Goal: Obtain resource: Obtain resource

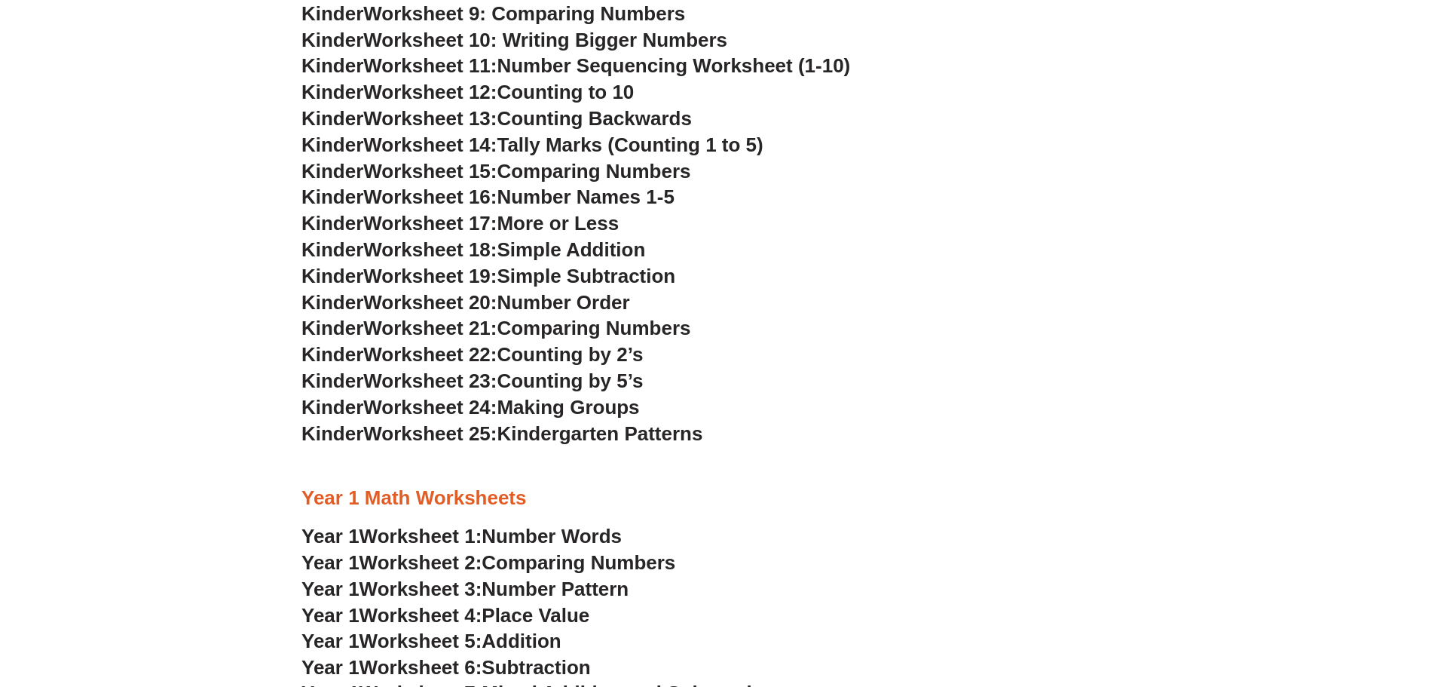
scroll to position [896, 0]
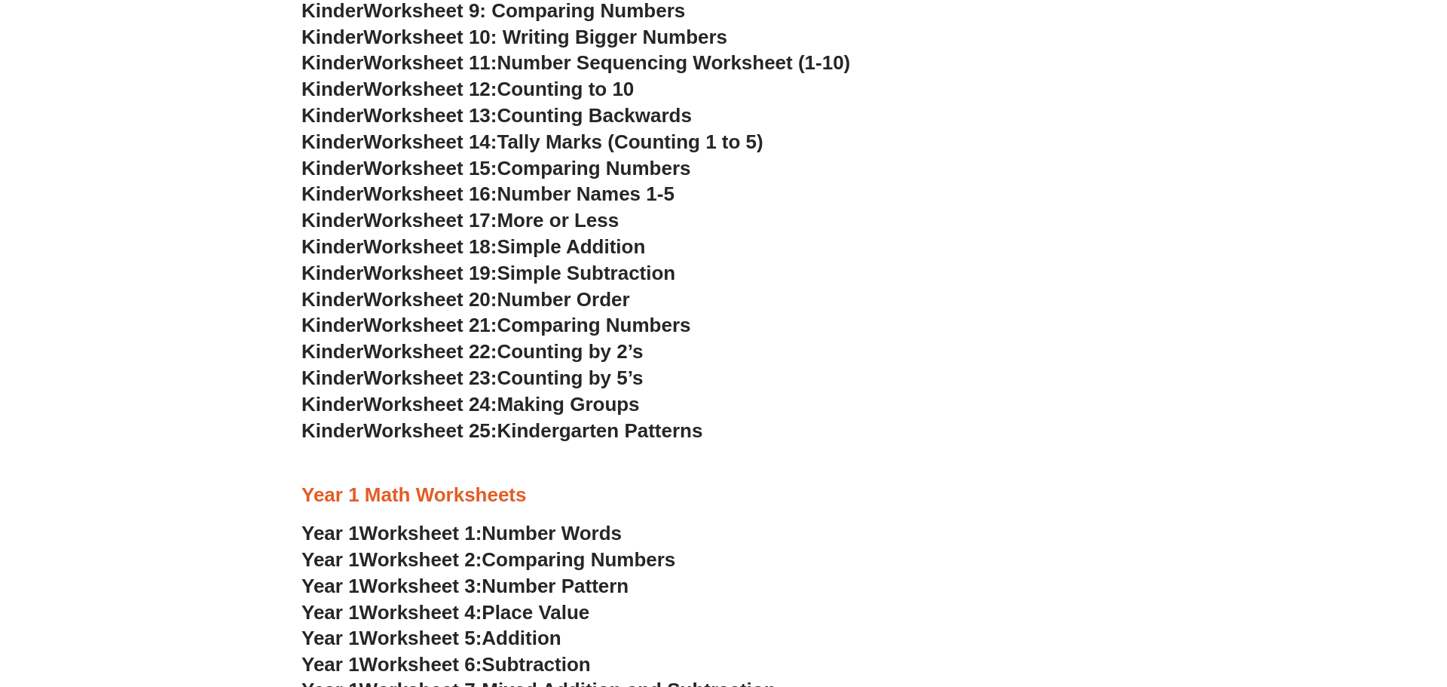
click at [383, 437] on span "Worksheet 25:" at bounding box center [429, 430] width 133 height 23
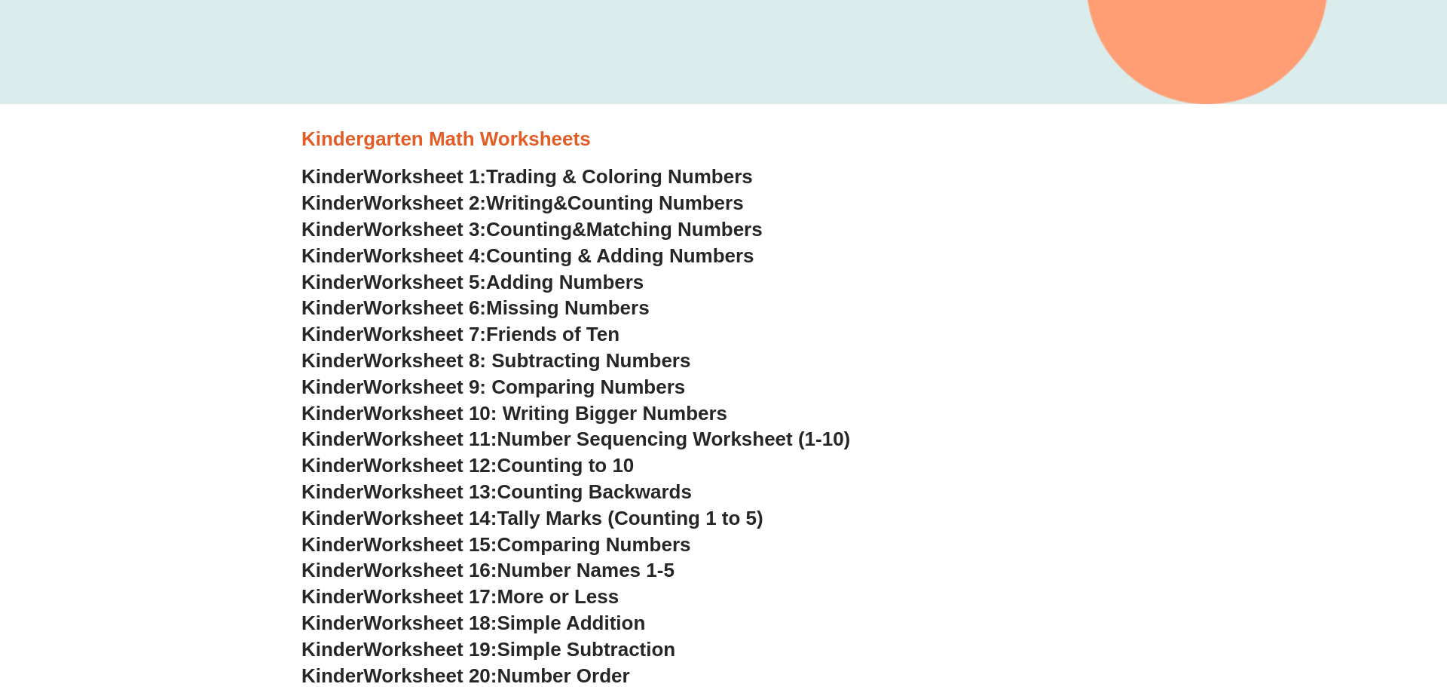
scroll to position [518, 0]
click at [584, 283] on span "Adding Numbers" at bounding box center [565, 283] width 158 height 23
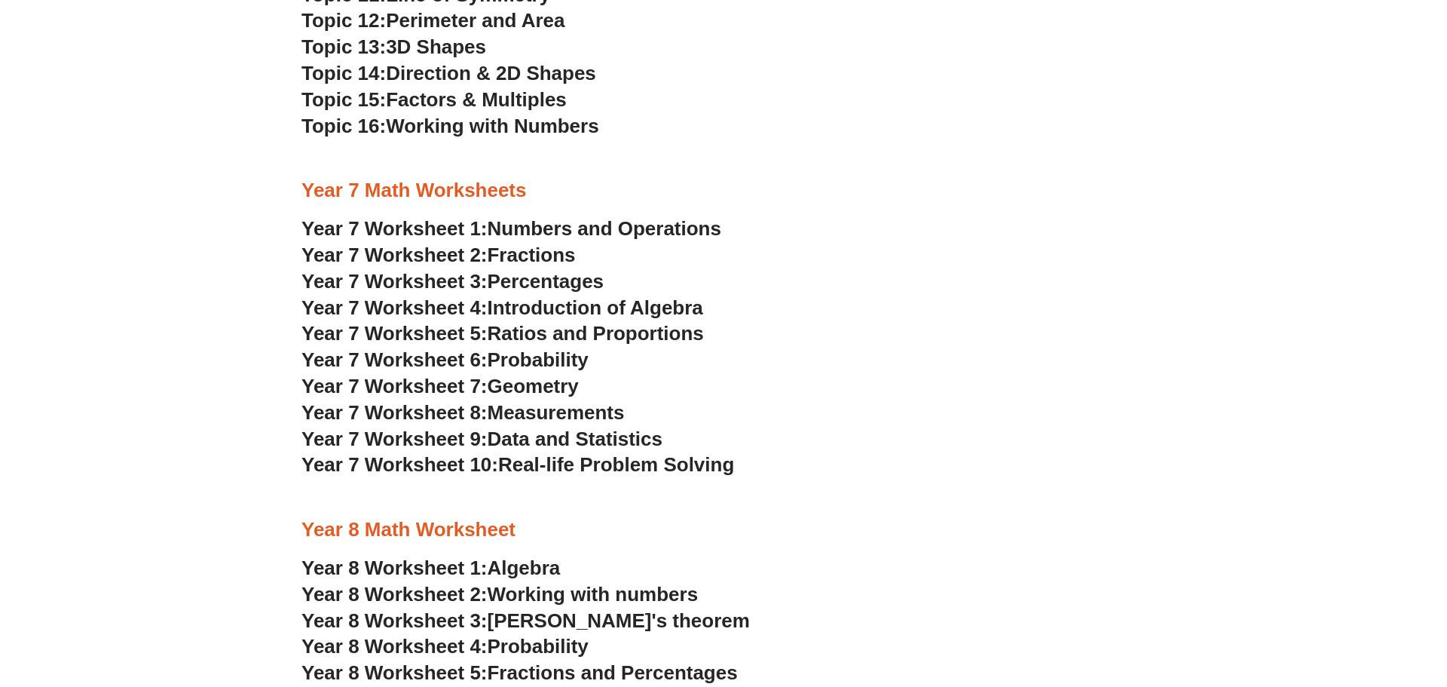
scroll to position [3702, 0]
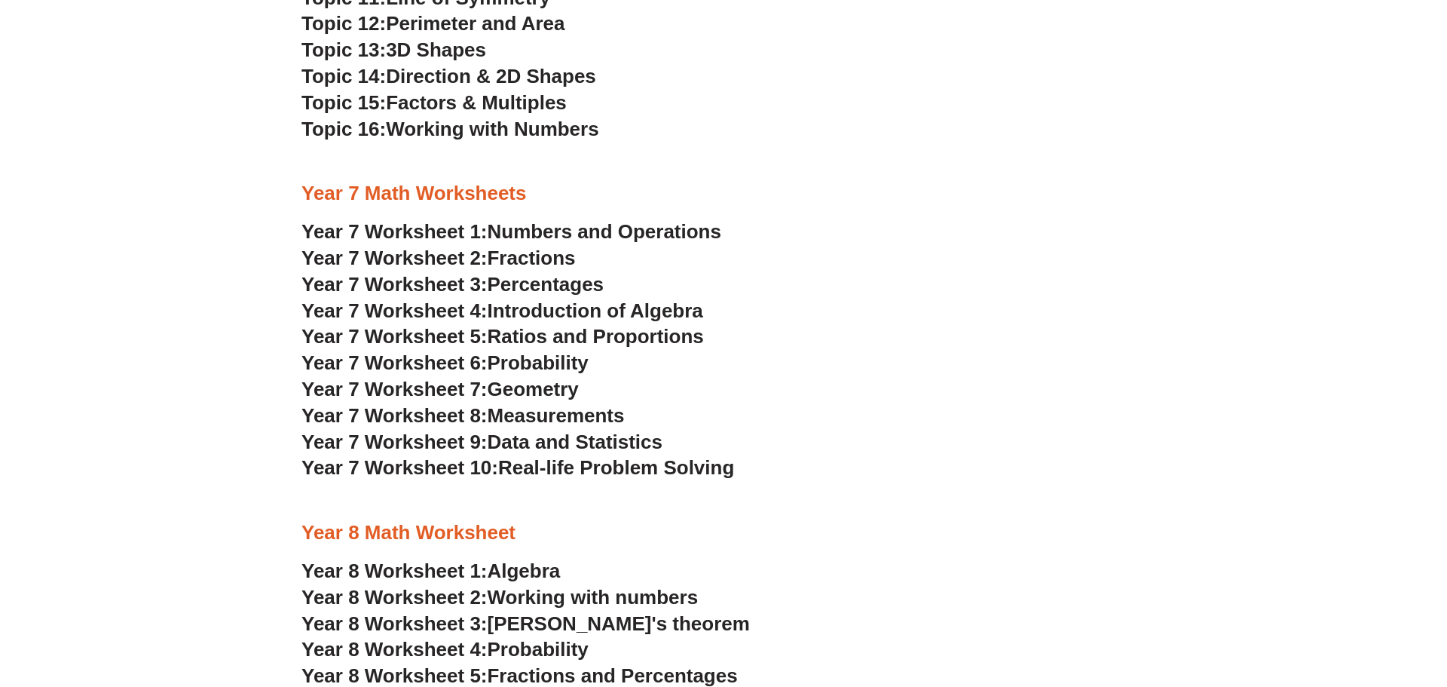
click at [486, 387] on span "Year 7 Worksheet 7:" at bounding box center [394, 389] width 186 height 23
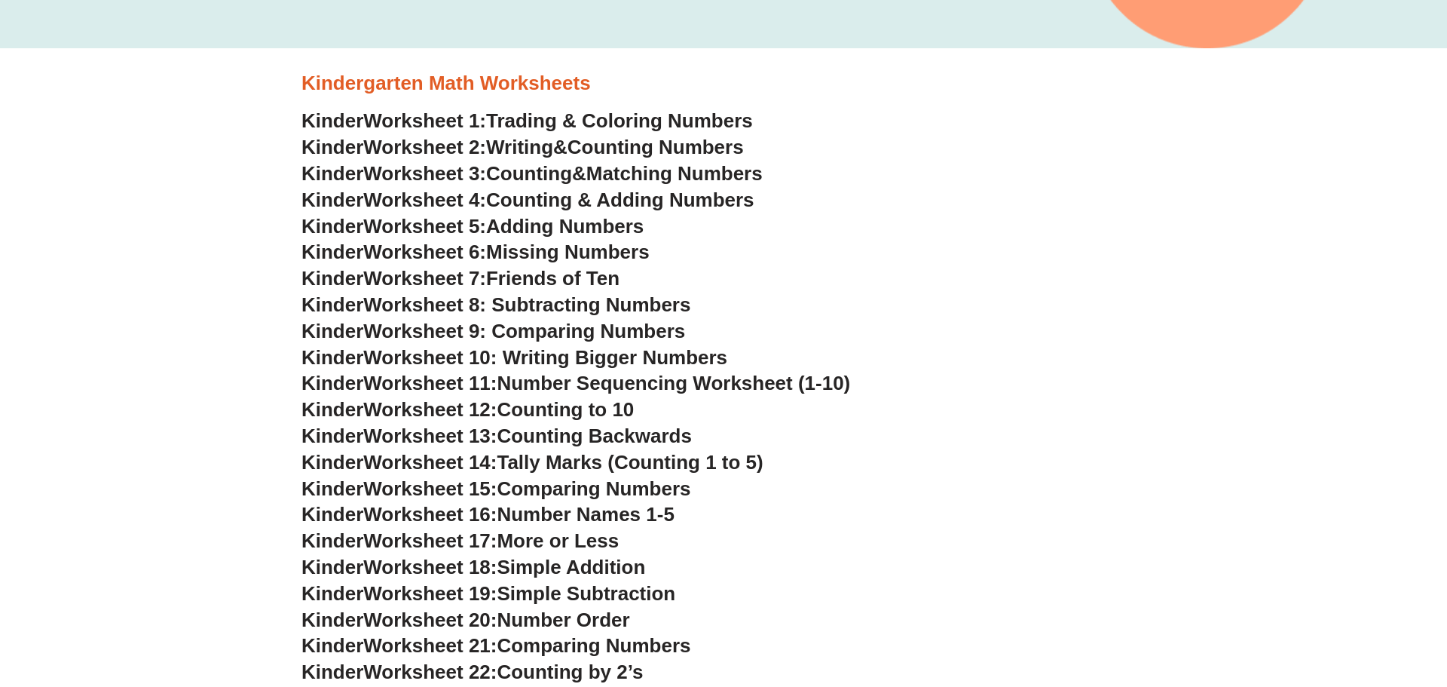
scroll to position [574, 0]
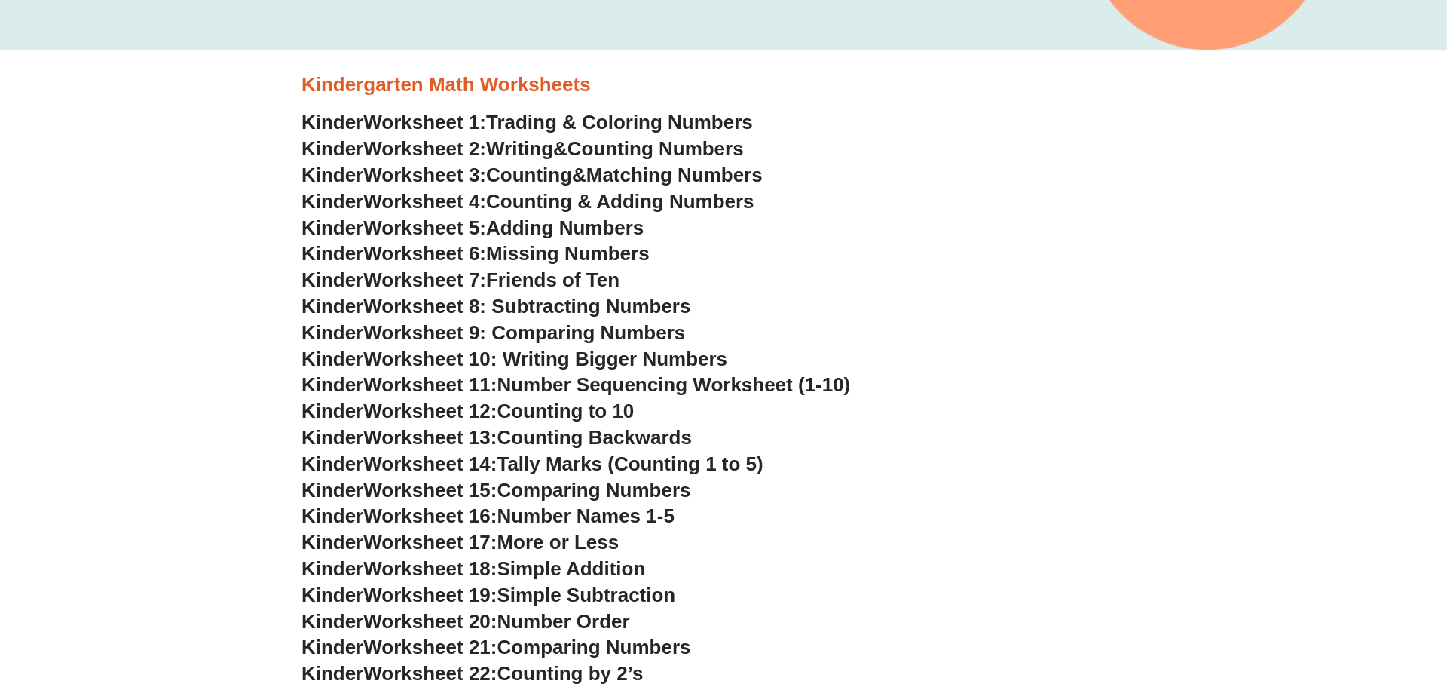
click at [452, 386] on span "Worksheet 11:" at bounding box center [429, 384] width 133 height 23
click at [547, 572] on span "Simple Addition" at bounding box center [571, 568] width 148 height 23
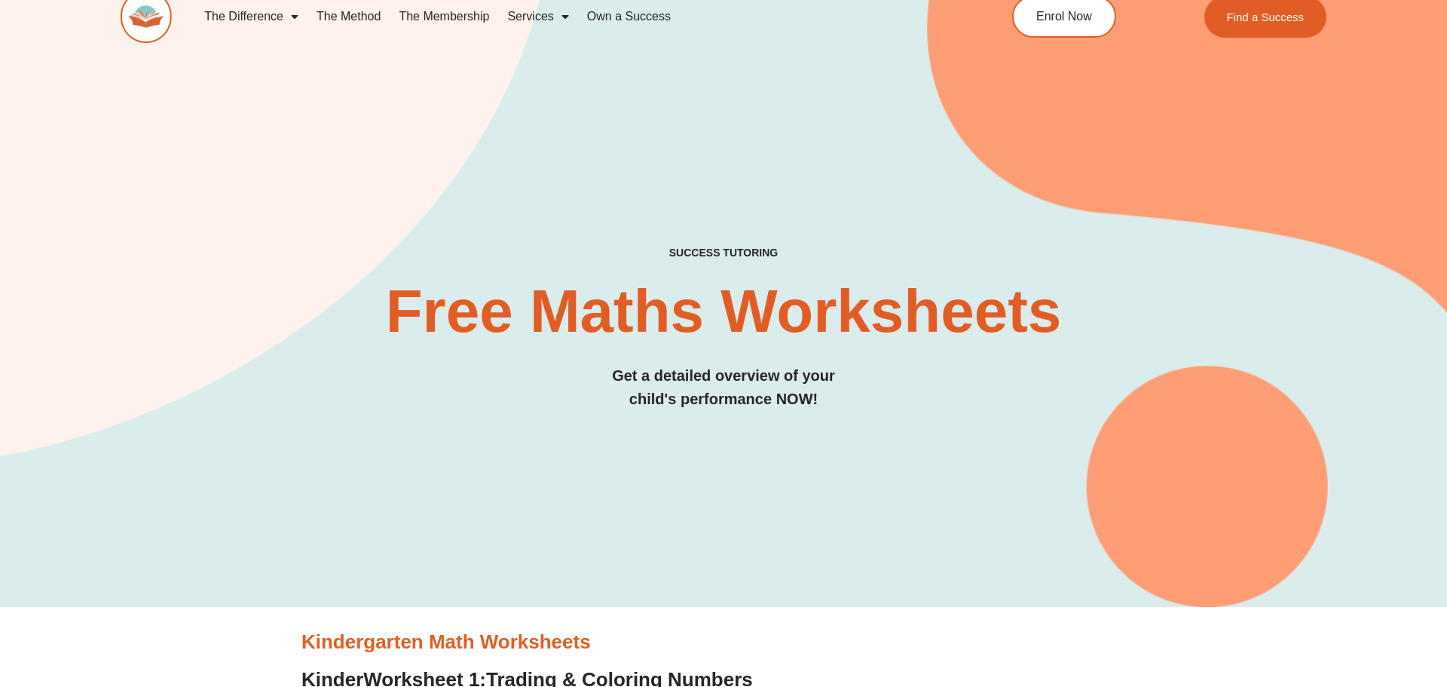
scroll to position [0, 0]
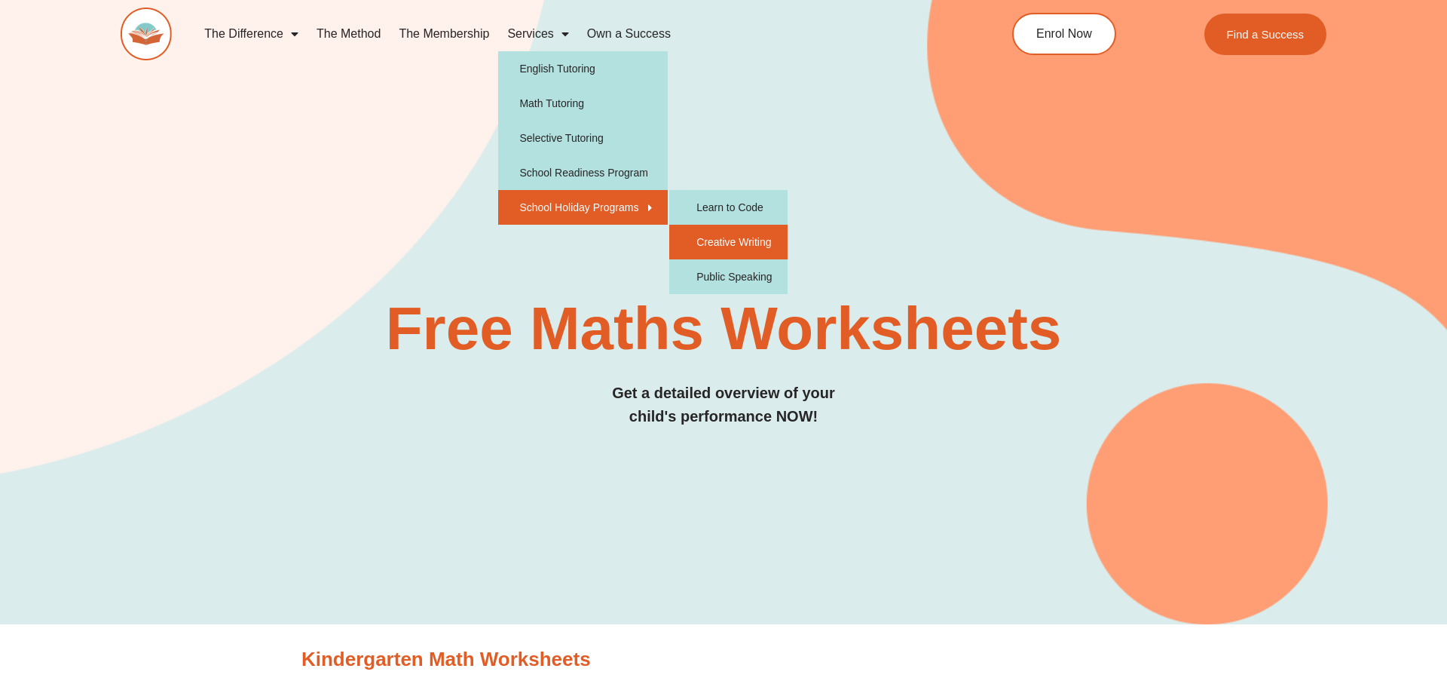
click at [745, 235] on link "Creative Writing" at bounding box center [728, 242] width 118 height 35
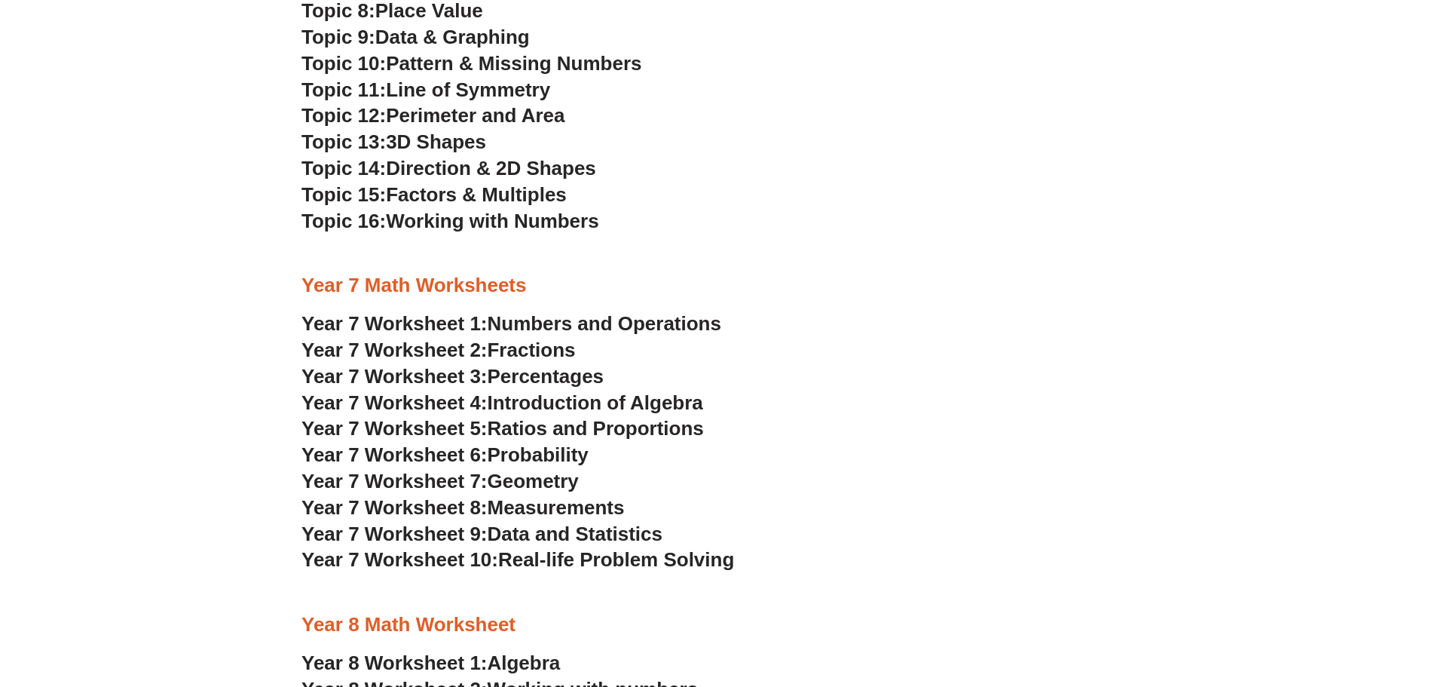
scroll to position [3630, 0]
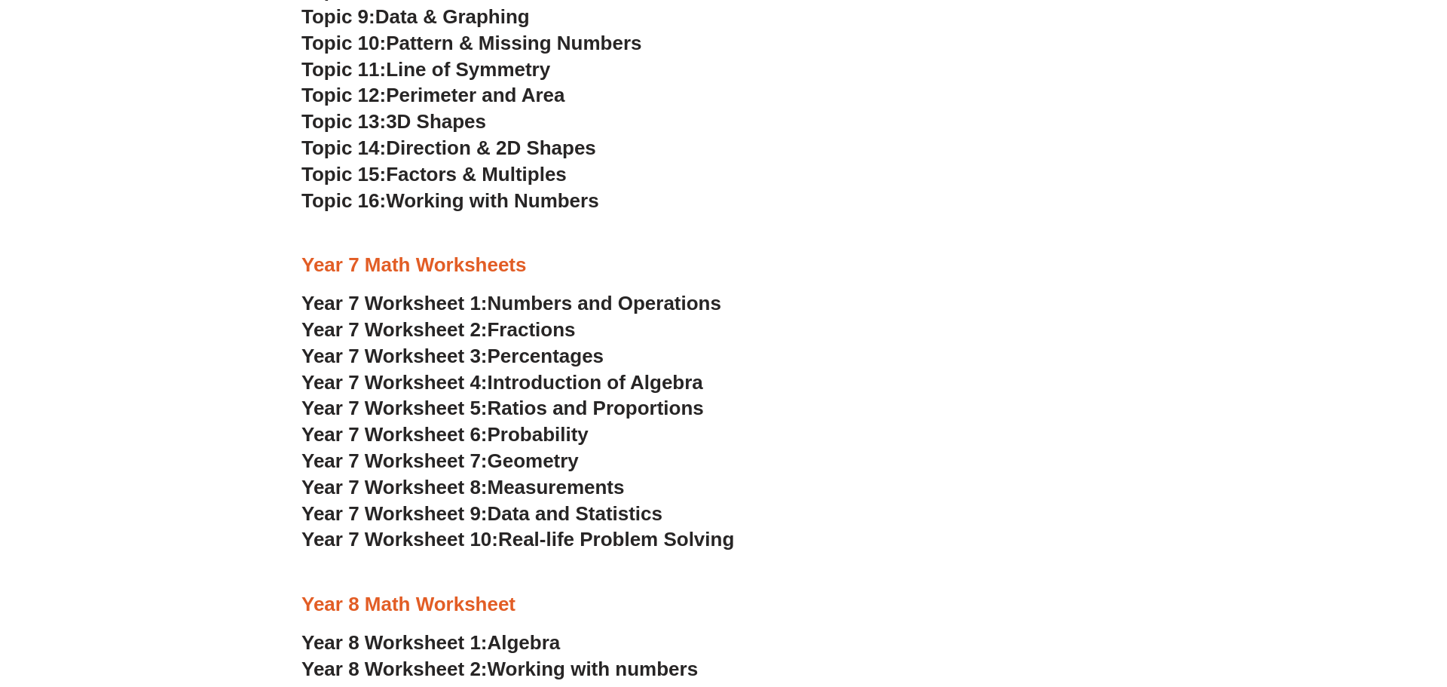
click at [596, 303] on span "Numbers and Operations" at bounding box center [605, 303] width 234 height 23
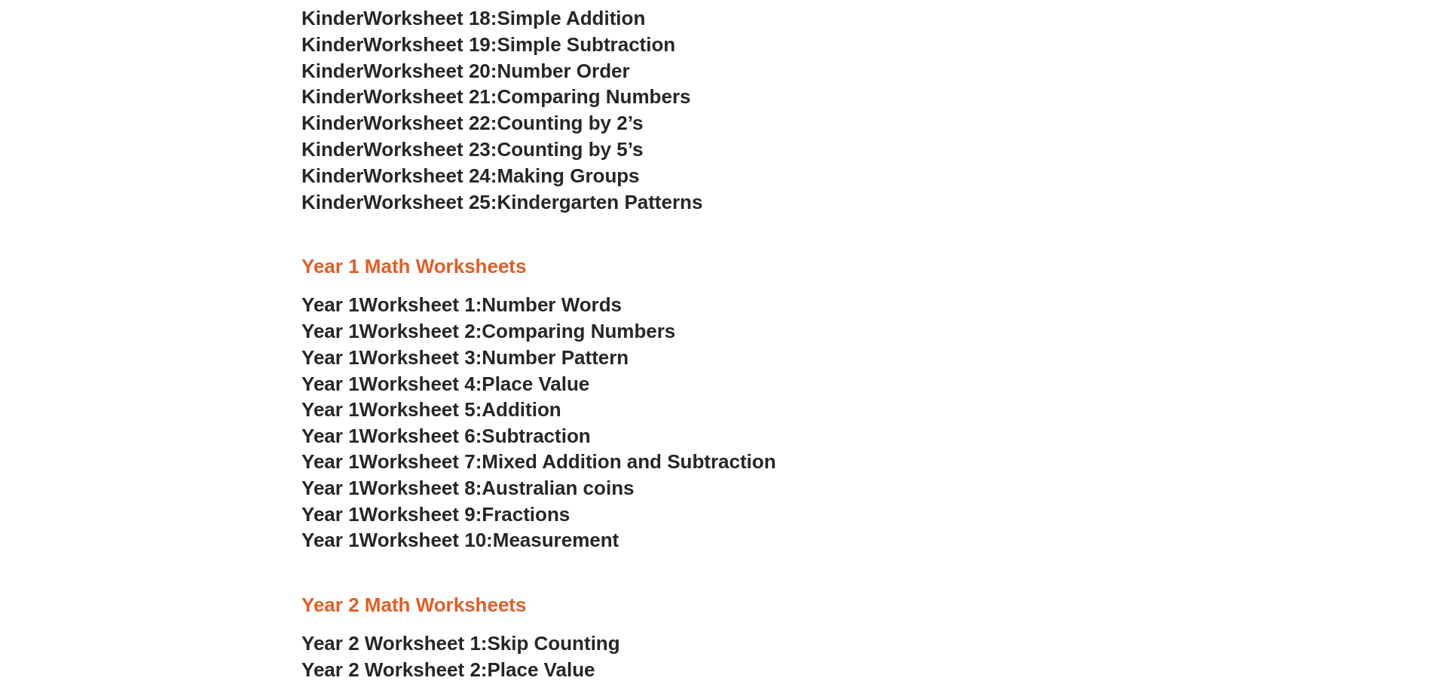
scroll to position [1129, 0]
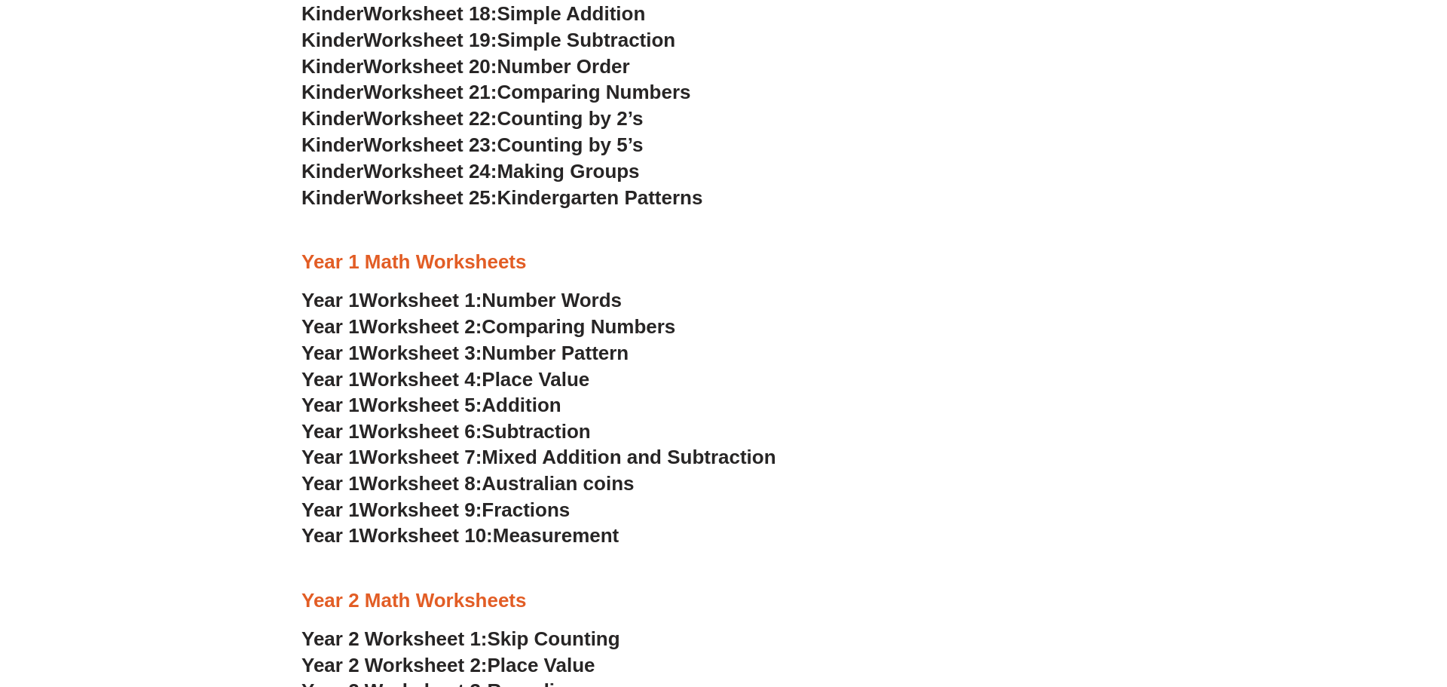
click at [577, 301] on span "Number Words" at bounding box center [552, 300] width 140 height 23
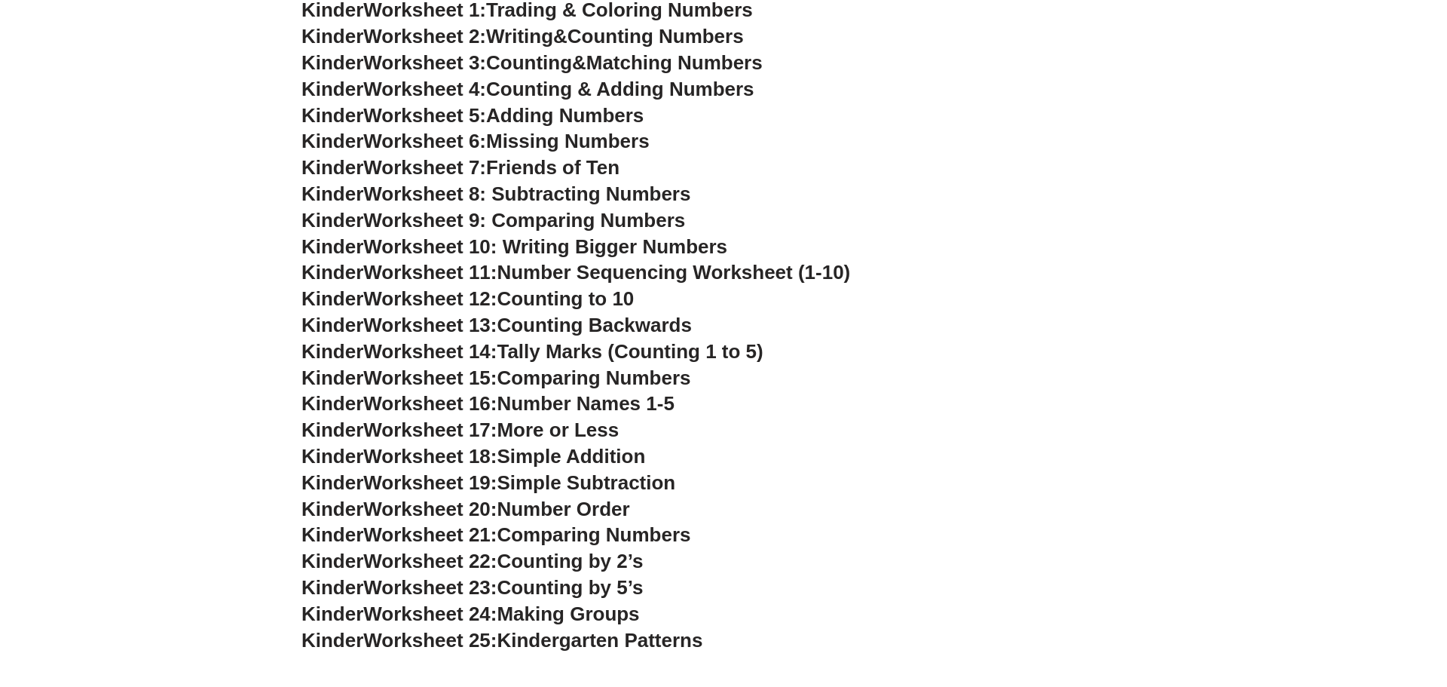
scroll to position [693, 0]
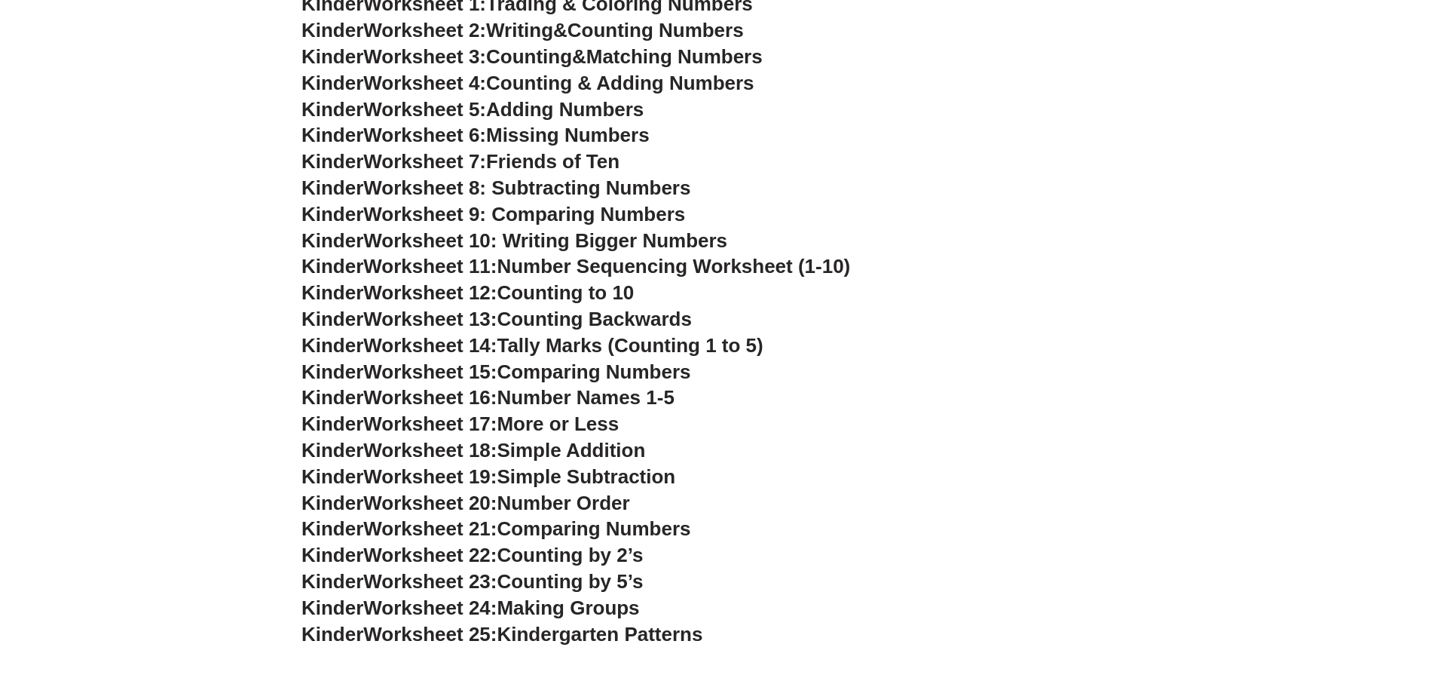
click at [559, 186] on span "Worksheet 8: Subtracting Numbers" at bounding box center [526, 187] width 327 height 23
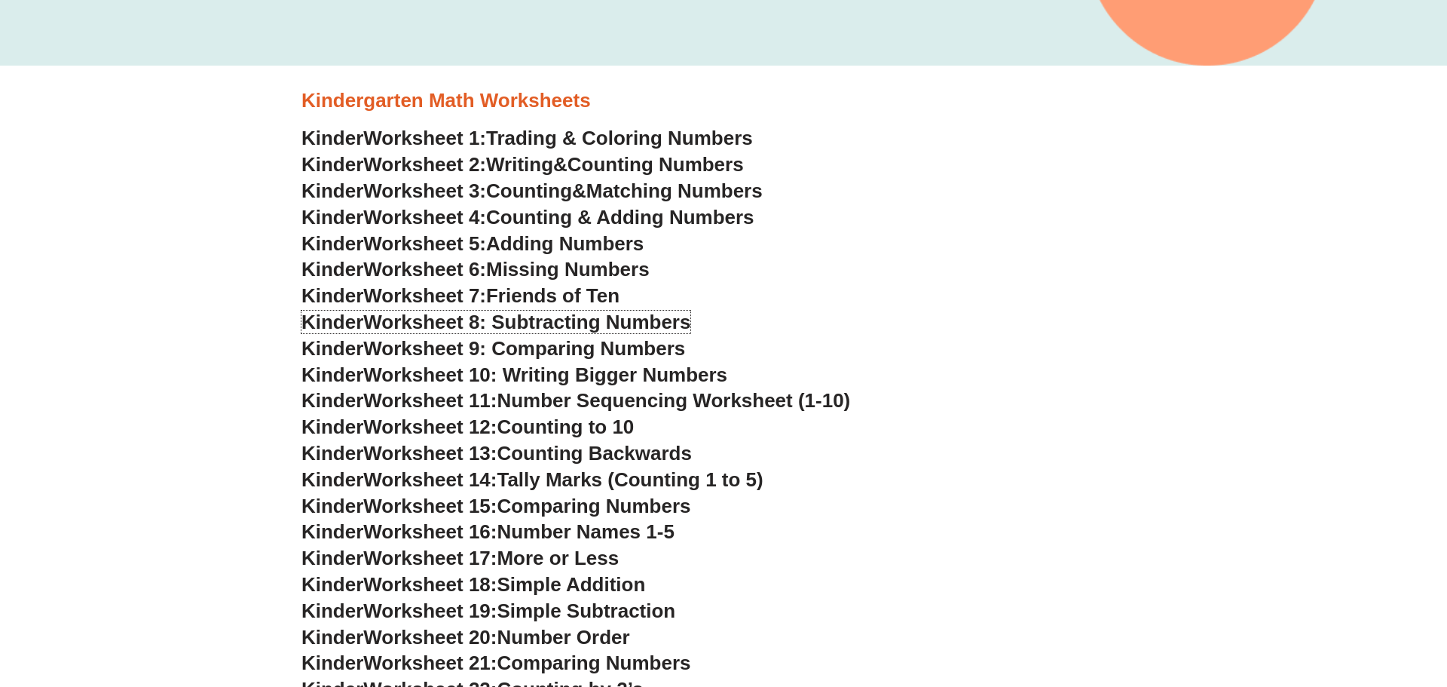
scroll to position [552, 0]
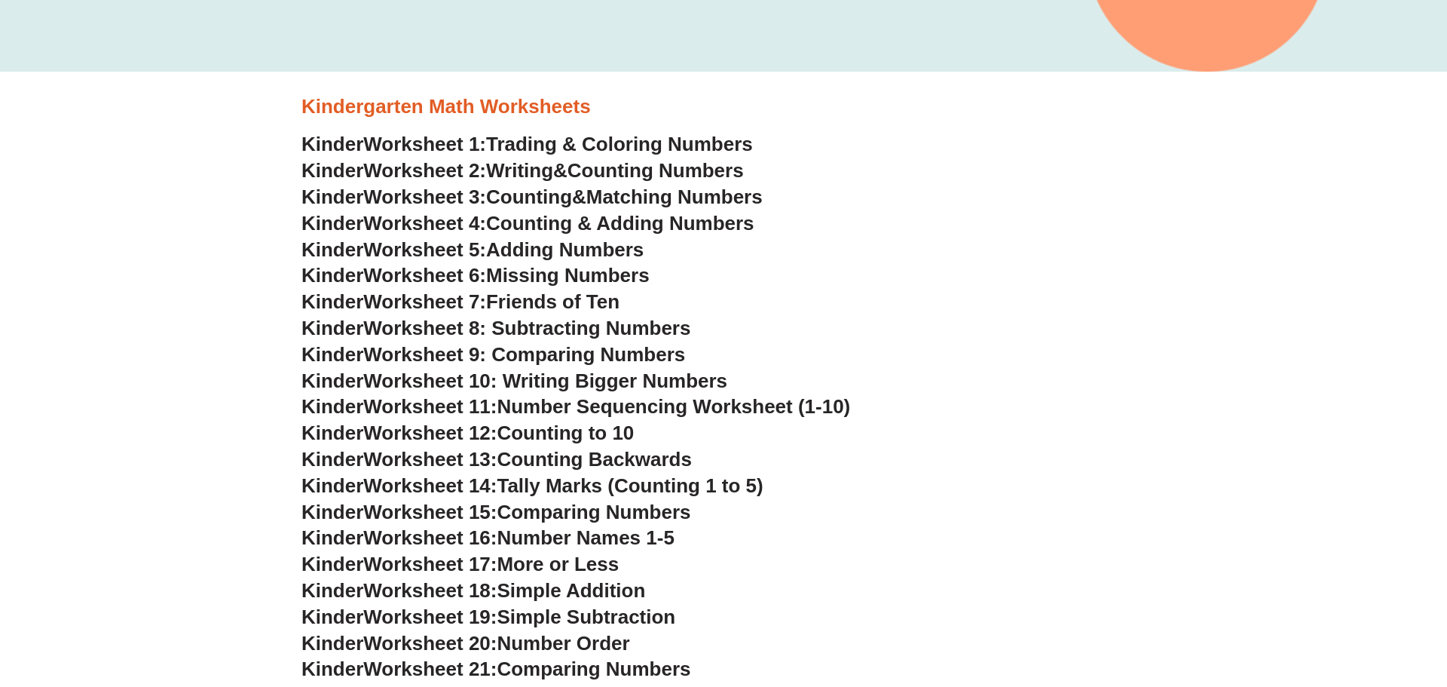
click at [587, 375] on span "Worksheet 10: Writing Bigger Numbers" at bounding box center [545, 380] width 364 height 23
click at [577, 253] on span "Adding Numbers" at bounding box center [565, 249] width 158 height 23
click at [613, 280] on span "Missing Numbers" at bounding box center [568, 275] width 164 height 23
